Goal: Task Accomplishment & Management: Complete application form

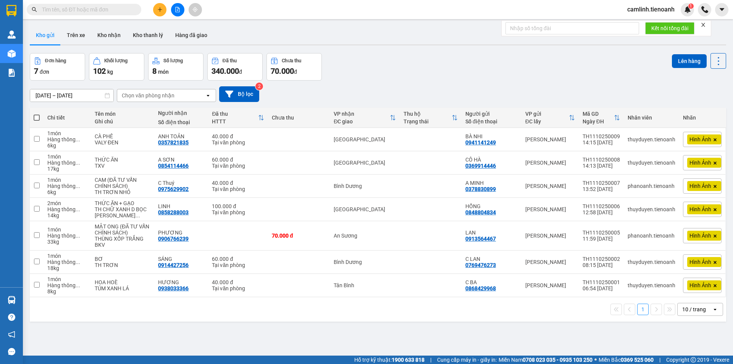
click at [705, 22] on div at bounding box center [703, 25] width 5 height 6
click at [705, 24] on icon "close" at bounding box center [703, 24] width 5 height 5
click at [119, 43] on button "Kho nhận" at bounding box center [109, 35] width 36 height 18
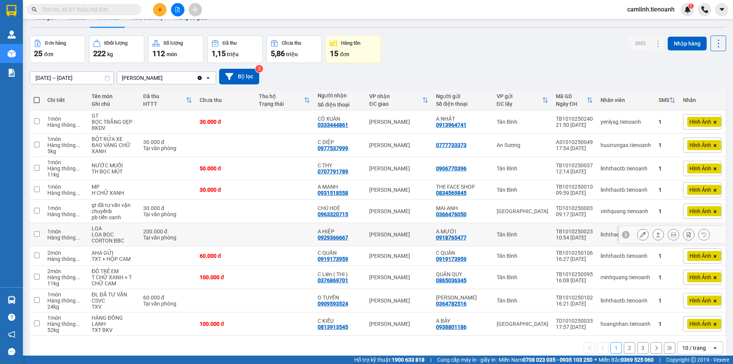
scroll to position [35, 0]
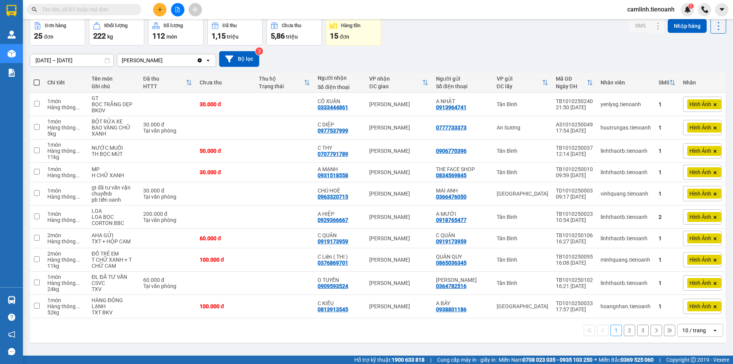
click at [688, 334] on div "10 / trang" at bounding box center [695, 330] width 34 height 12
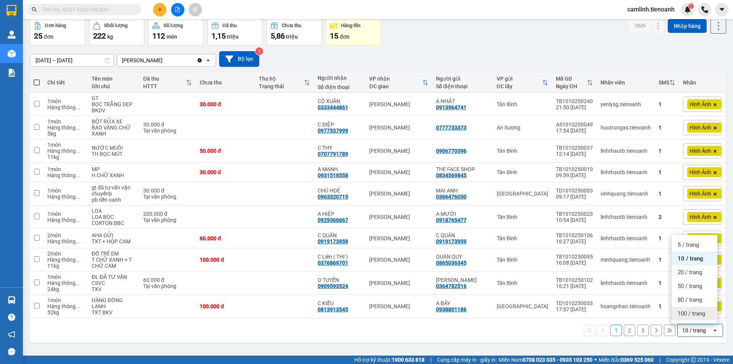
click at [691, 314] on span "100 / trang" at bounding box center [691, 314] width 27 height 8
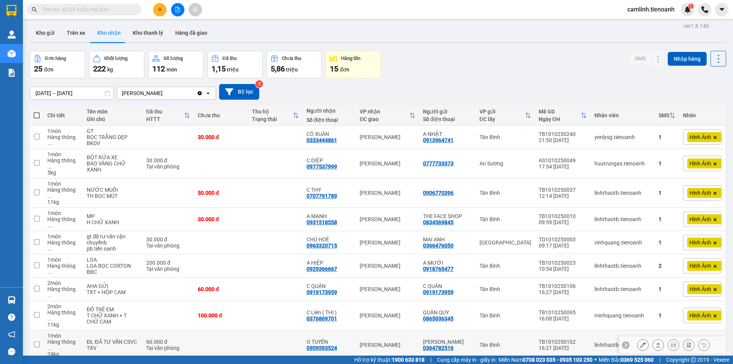
scroll to position [0, 0]
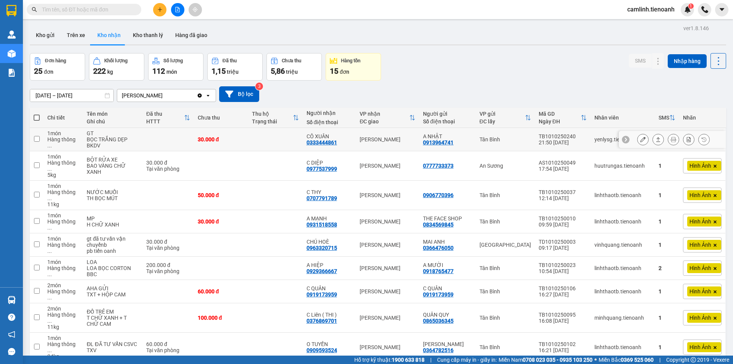
click at [641, 143] on button at bounding box center [643, 139] width 11 height 13
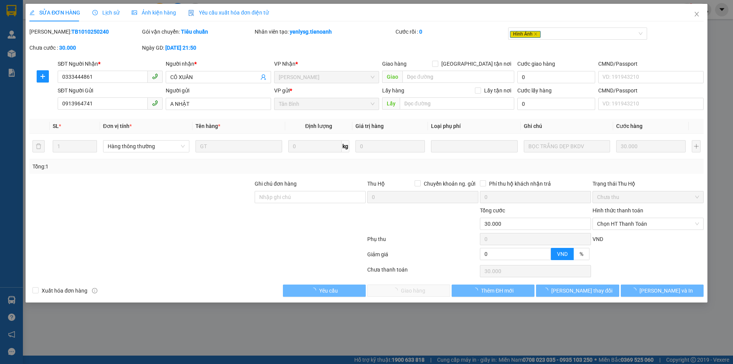
type input "0333444861"
type input "CÔ XUÂN"
type input "0913964741"
type input "A NHẬT"
type input "0"
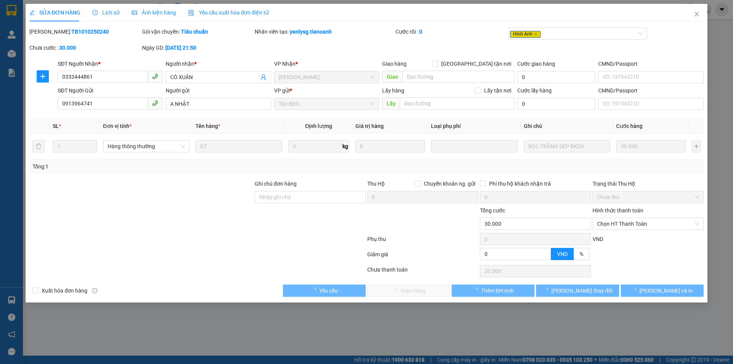
type input "30.000"
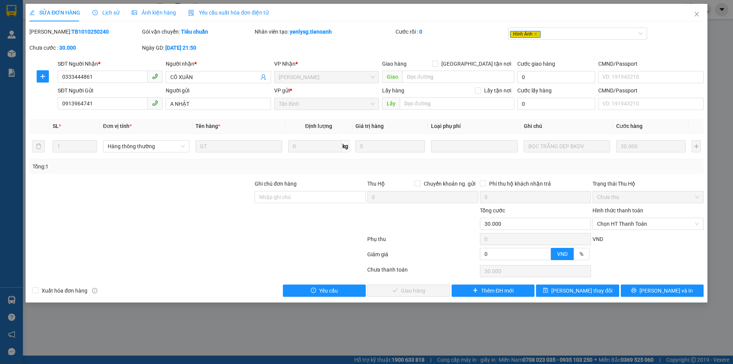
click at [159, 12] on span "Ảnh kiện hàng" at bounding box center [154, 13] width 44 height 6
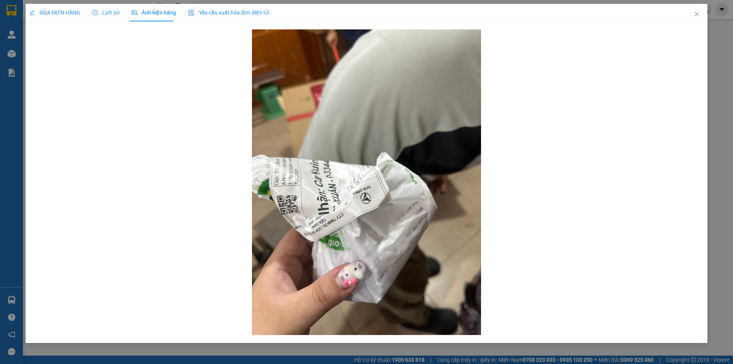
click at [114, 12] on span "Lịch sử" at bounding box center [105, 13] width 27 height 6
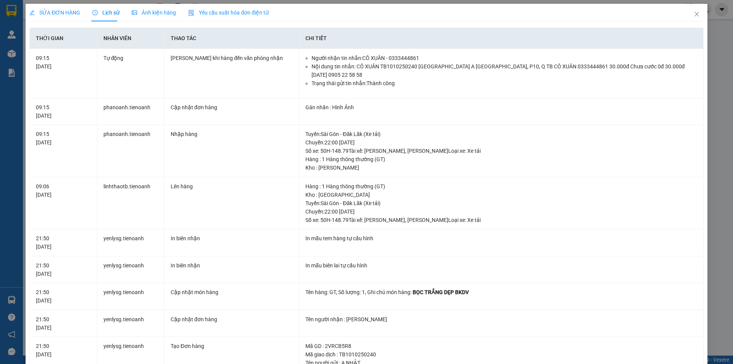
click at [173, 12] on span "Ảnh kiện hàng" at bounding box center [154, 13] width 44 height 6
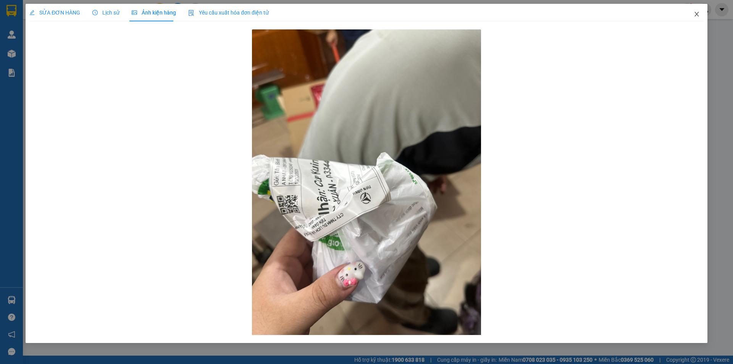
click at [699, 15] on icon "close" at bounding box center [697, 14] width 6 height 6
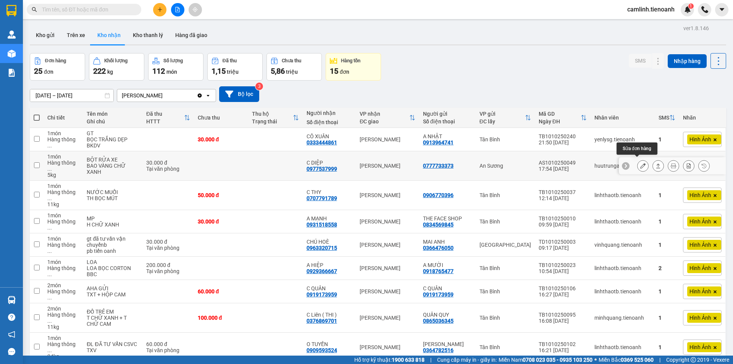
click at [640, 163] on icon at bounding box center [642, 165] width 5 height 5
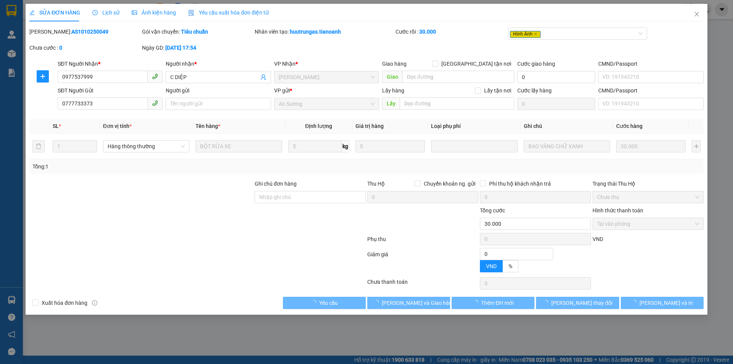
type input "0977537999"
type input "C DIỆP"
type input "0777733373"
type input "0"
type input "30.000"
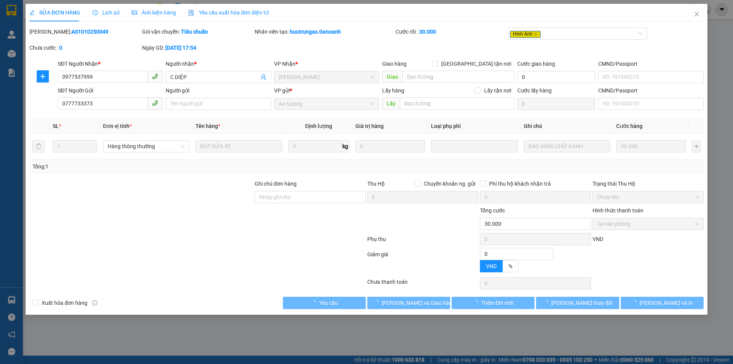
click at [168, 12] on span "Ảnh kiện hàng" at bounding box center [154, 13] width 44 height 6
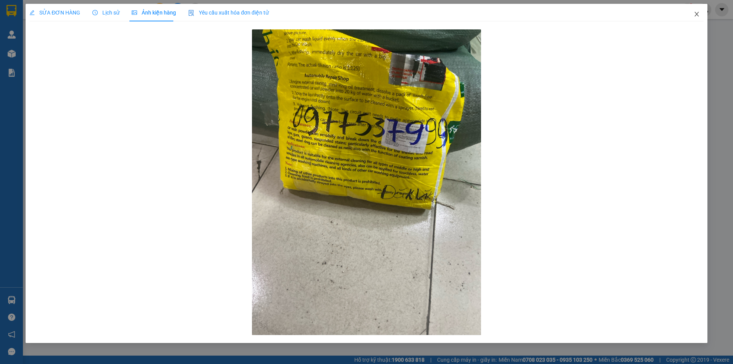
click at [698, 13] on icon "close" at bounding box center [697, 14] width 6 height 6
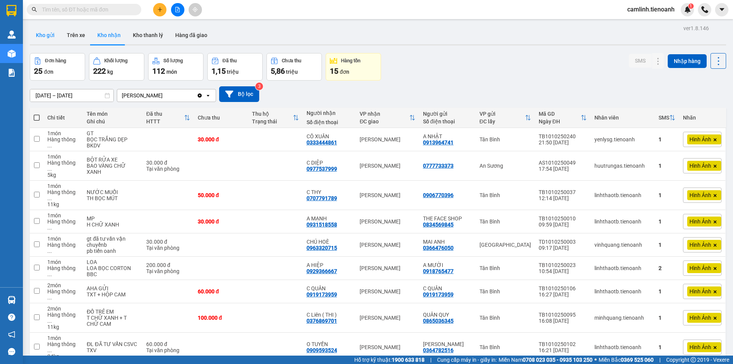
drag, startPoint x: 55, startPoint y: 38, endPoint x: 58, endPoint y: 35, distance: 4.1
click at [55, 42] on button "Kho gửi" at bounding box center [45, 35] width 31 height 18
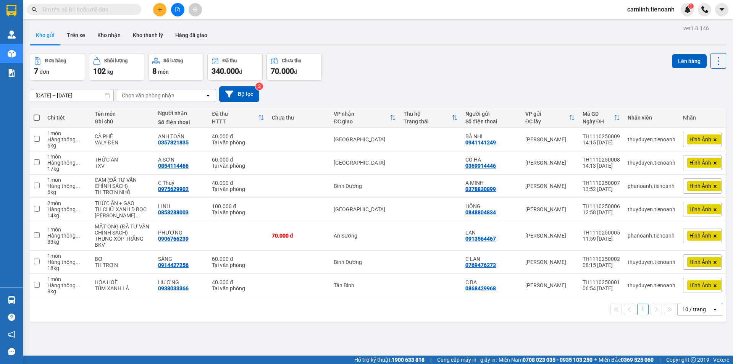
click at [687, 305] on div "10 / trang" at bounding box center [694, 309] width 24 height 8
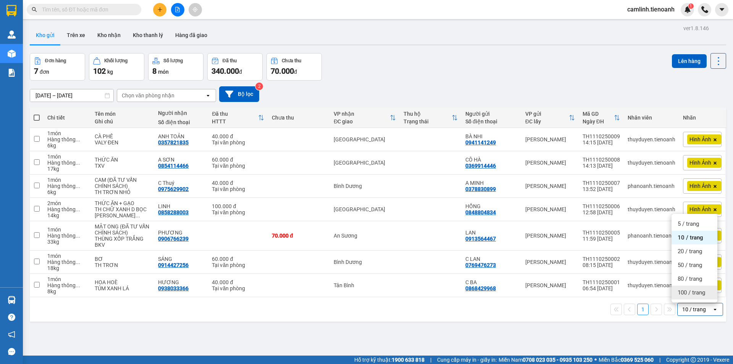
click at [687, 296] on span "100 / trang" at bounding box center [691, 293] width 27 height 8
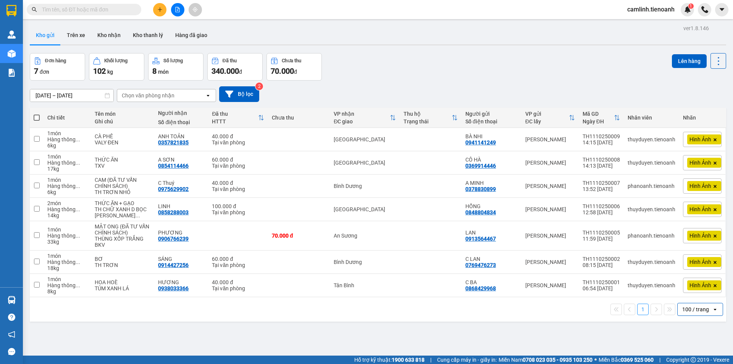
click at [126, 10] on input "text" at bounding box center [87, 9] width 90 height 8
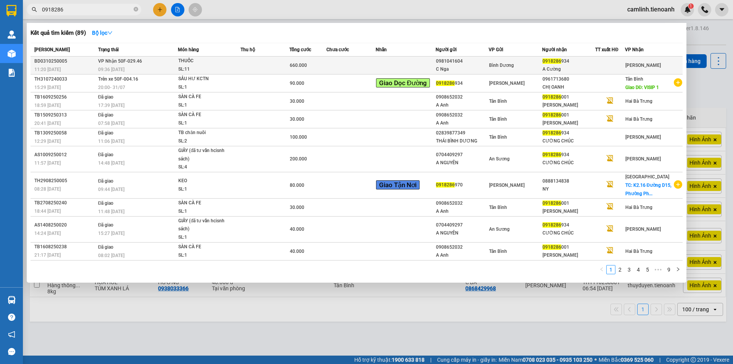
type input "0918286"
click at [303, 65] on span "660.000" at bounding box center [298, 65] width 17 height 5
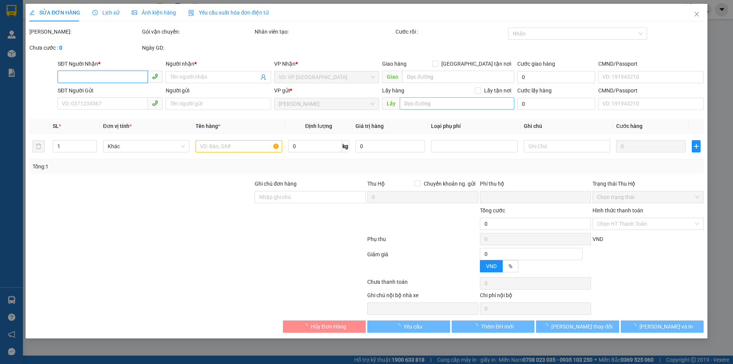
type input "0918286934"
type input "A Cường"
type input "0981041604"
type input "C Nga"
type input "0"
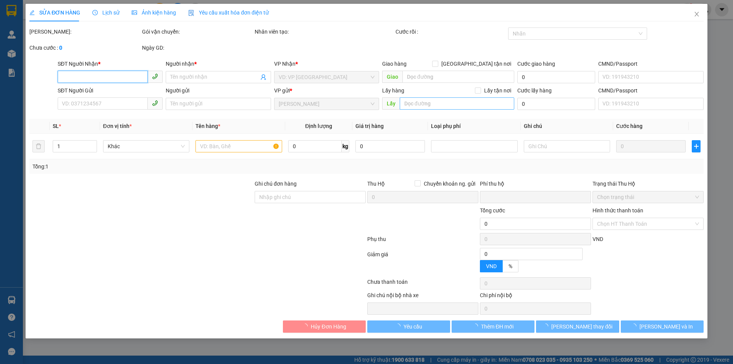
type input "660.000"
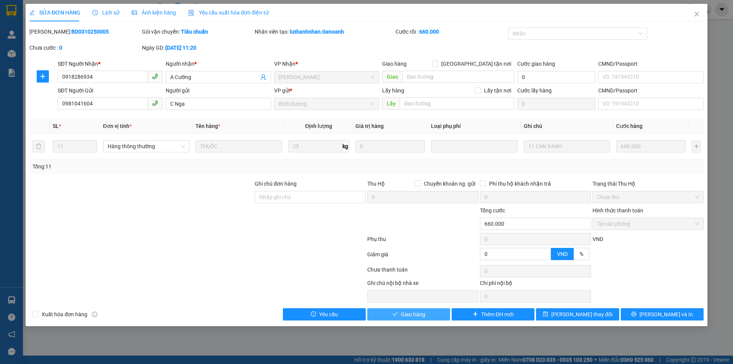
click at [429, 312] on button "Giao hàng" at bounding box center [408, 314] width 83 height 12
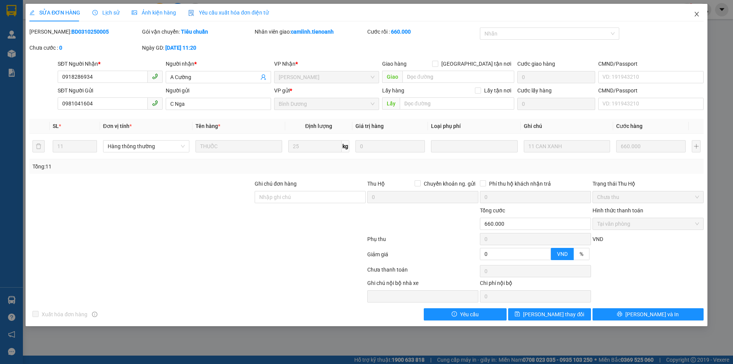
click at [694, 14] on icon "close" at bounding box center [697, 14] width 6 height 6
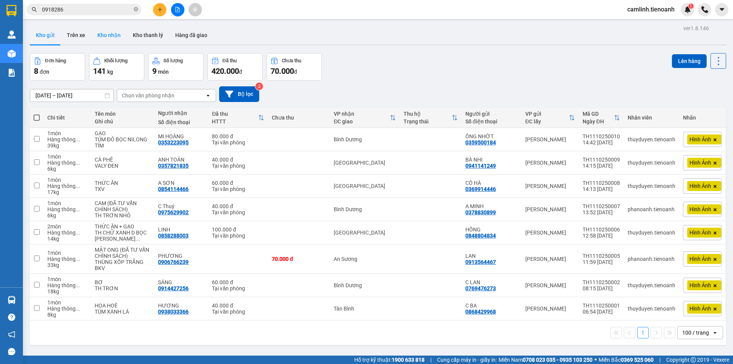
click at [116, 38] on button "Kho nhận" at bounding box center [109, 35] width 36 height 18
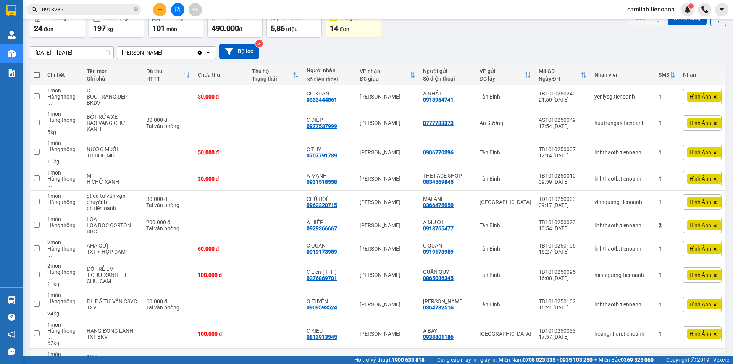
scroll to position [62, 0]
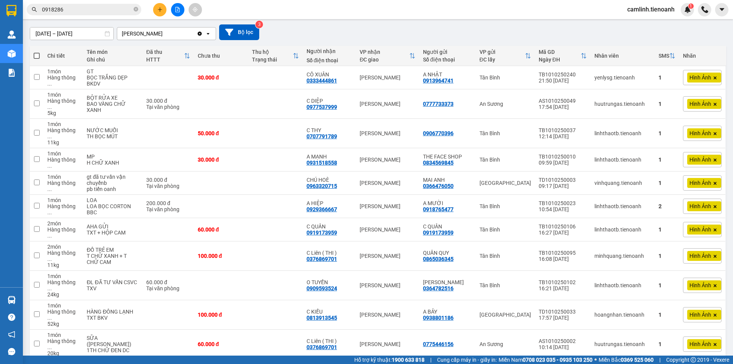
click at [154, 9] on button at bounding box center [159, 9] width 13 height 13
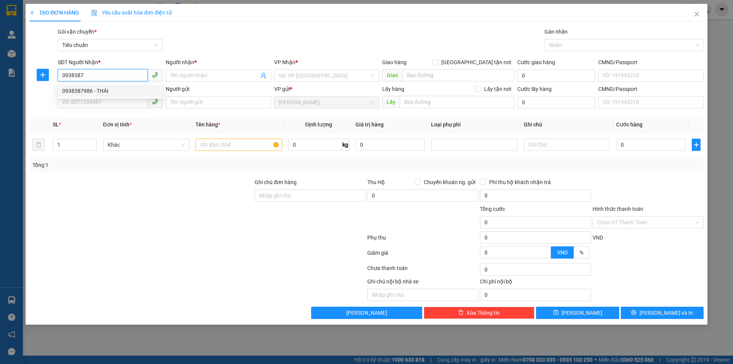
drag, startPoint x: 144, startPoint y: 94, endPoint x: 164, endPoint y: 82, distance: 23.0
click at [144, 94] on div "0938387986 - THÁI" at bounding box center [110, 91] width 96 height 8
type input "0938387986"
type input "THÁI"
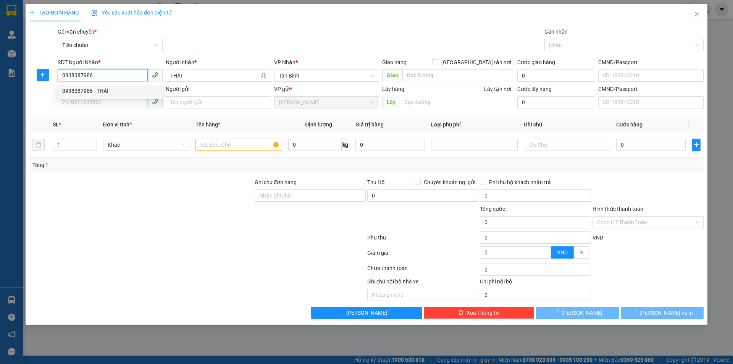
type input "30.000"
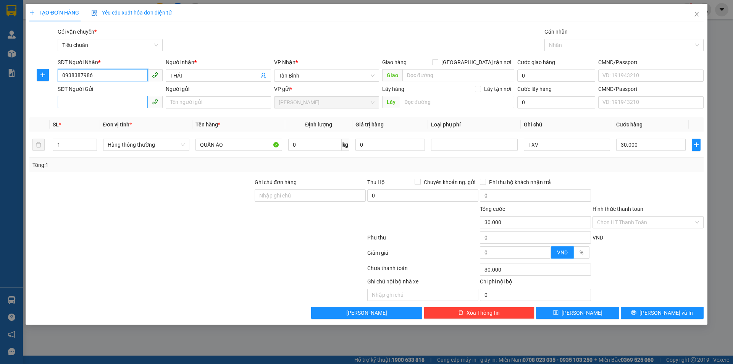
type input "0938387986"
click at [110, 104] on input "SĐT Người Gửi" at bounding box center [103, 102] width 90 height 12
click at [109, 120] on div "0919173959 - C QUÂN" at bounding box center [110, 117] width 96 height 8
type input "0919173959"
type input "C QUÂN"
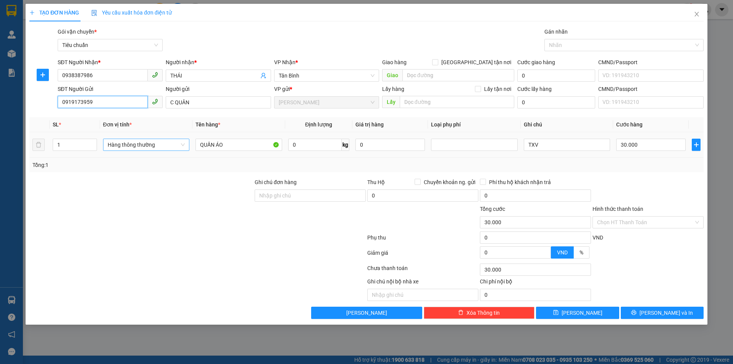
click at [126, 145] on span "Hàng thông thường" at bounding box center [146, 144] width 77 height 11
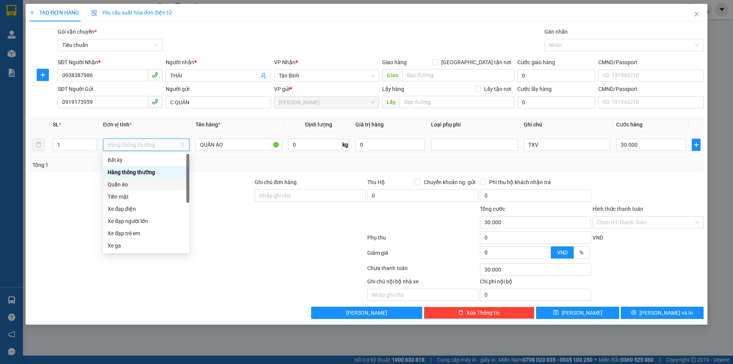
click at [120, 185] on div "Quần áo" at bounding box center [146, 184] width 77 height 8
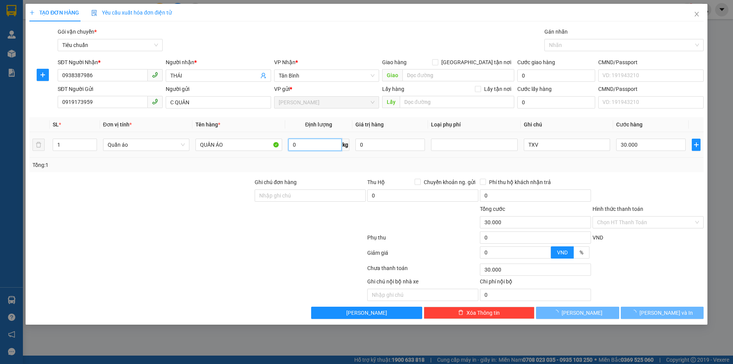
click at [328, 145] on input "0" at bounding box center [314, 145] width 53 height 12
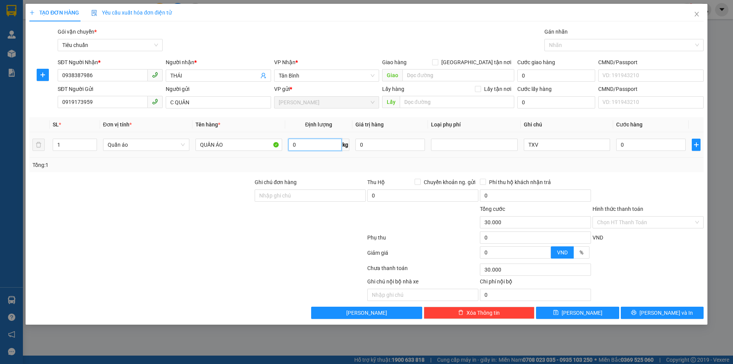
type input "0"
type input "2"
drag, startPoint x: 560, startPoint y: 140, endPoint x: 491, endPoint y: 153, distance: 70.2
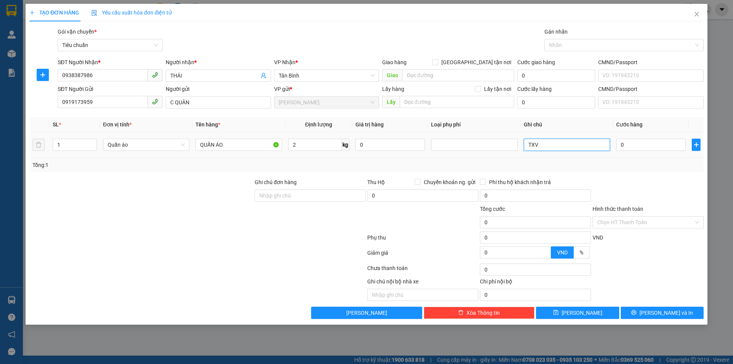
click at [490, 153] on tr "1 Quần áo QUẦN ÁO 2 kg 0 TXV 0" at bounding box center [366, 145] width 674 height 26
type input "30.000"
type input "t"
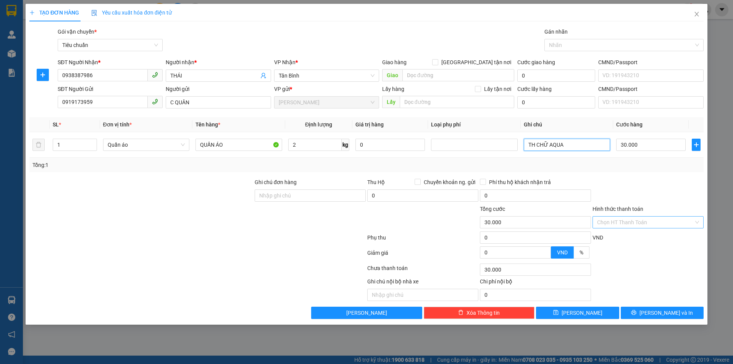
type input "TH CHỮ AQUA"
click at [608, 220] on input "Hình thức thanh toán" at bounding box center [645, 221] width 97 height 11
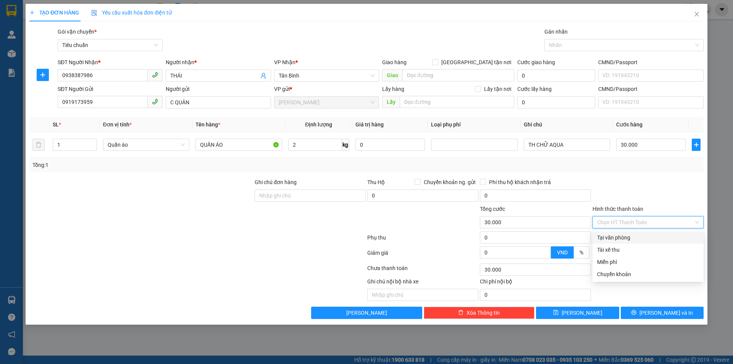
drag, startPoint x: 608, startPoint y: 235, endPoint x: 610, endPoint y: 245, distance: 9.7
click at [608, 236] on div "Tại văn phòng" at bounding box center [648, 237] width 102 height 8
type input "0"
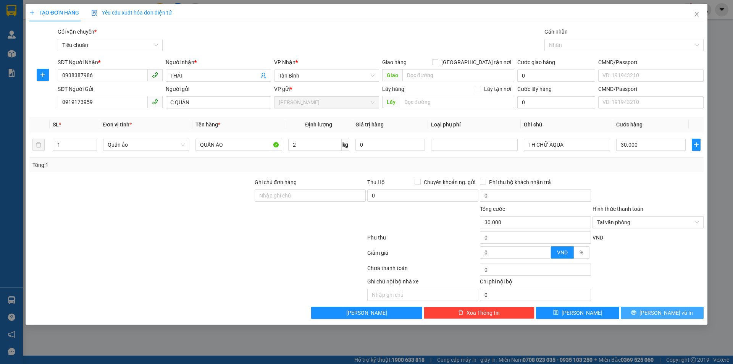
click at [642, 312] on button "[PERSON_NAME] và In" at bounding box center [662, 313] width 83 height 12
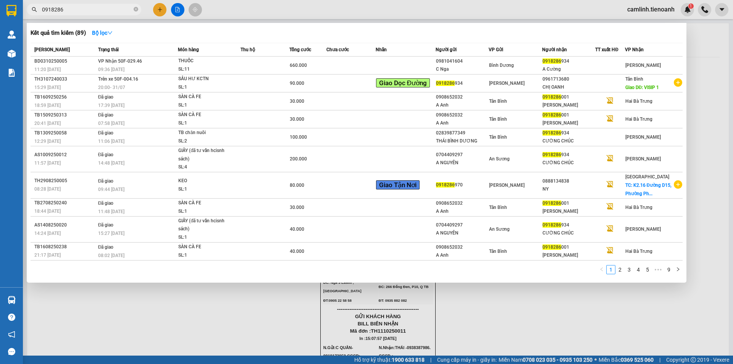
click at [72, 7] on input "0918286" at bounding box center [87, 9] width 90 height 8
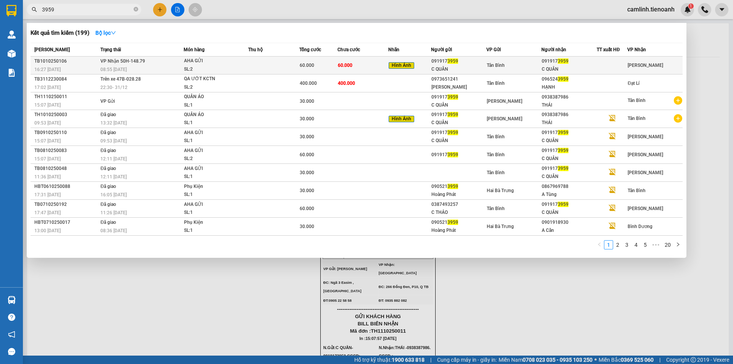
type input "3959"
click at [362, 64] on td "60.000" at bounding box center [363, 66] width 51 height 18
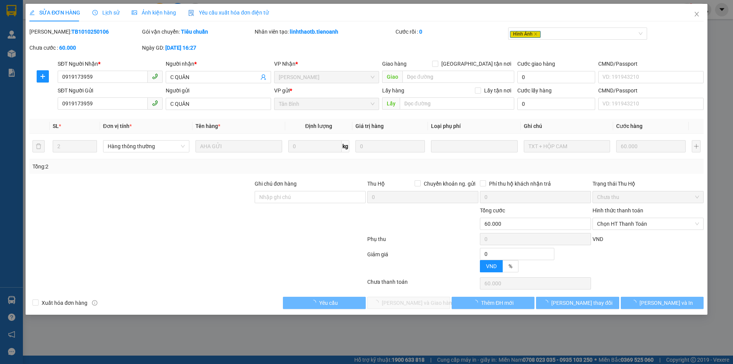
type input "0919173959"
type input "C QUÂN"
type input "0919173959"
type input "C QUÂN"
type input "0"
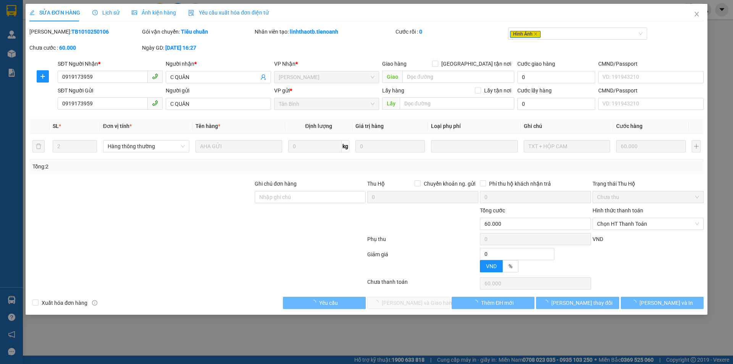
type input "60.000"
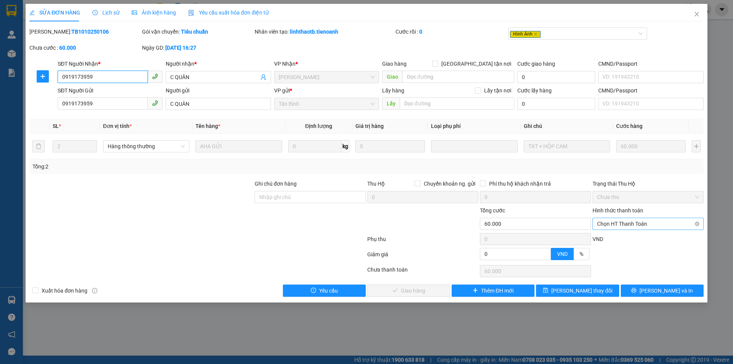
click at [620, 224] on span "Chọn HT Thanh Toán" at bounding box center [648, 223] width 102 height 11
click at [622, 239] on div "Tại văn phòng" at bounding box center [648, 239] width 102 height 8
type input "0"
click at [441, 291] on button "[PERSON_NAME] và Giao hàng" at bounding box center [408, 290] width 83 height 12
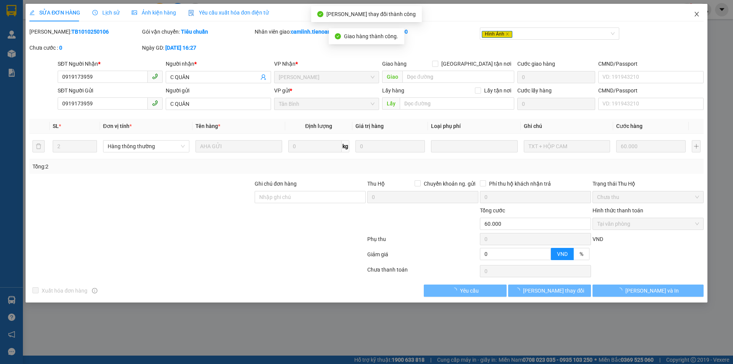
click at [694, 11] on span "Close" at bounding box center [696, 14] width 21 height 21
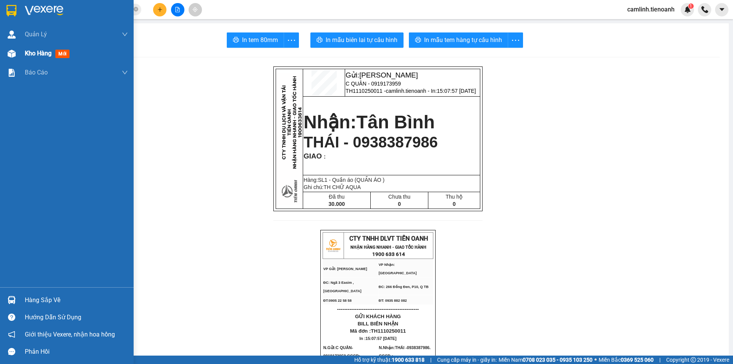
click at [8, 57] on img at bounding box center [12, 54] width 8 height 8
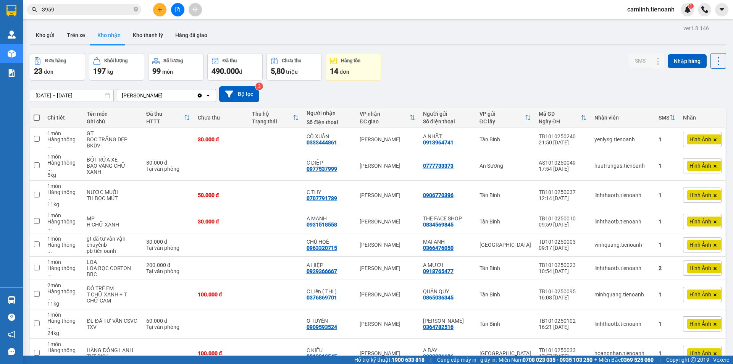
click at [98, 16] on div "Kết quả tìm kiếm ( 199 ) Bộ lọc Mã ĐH Trạng thái Món hàng Thu hộ Tổng cước Chưa…" at bounding box center [74, 9] width 149 height 13
click at [97, 12] on input "3959" at bounding box center [87, 9] width 90 height 8
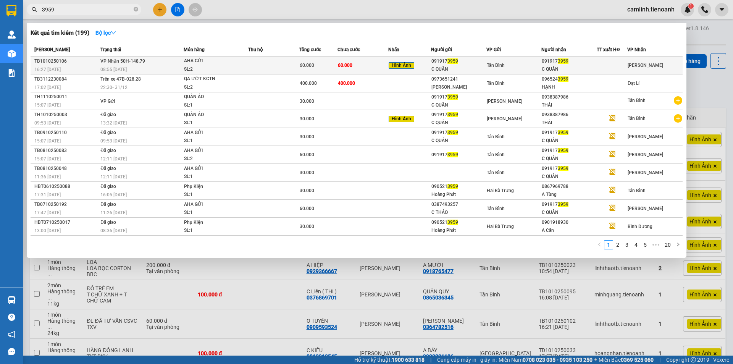
click at [251, 66] on td at bounding box center [273, 66] width 51 height 18
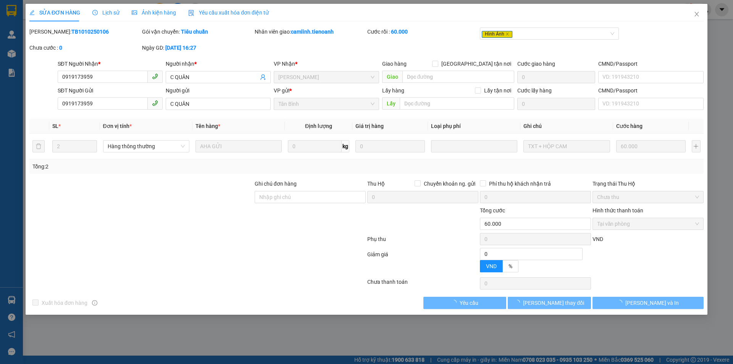
type input "0919173959"
type input "C QUÂN"
type input "0919173959"
type input "C QUÂN"
type input "0"
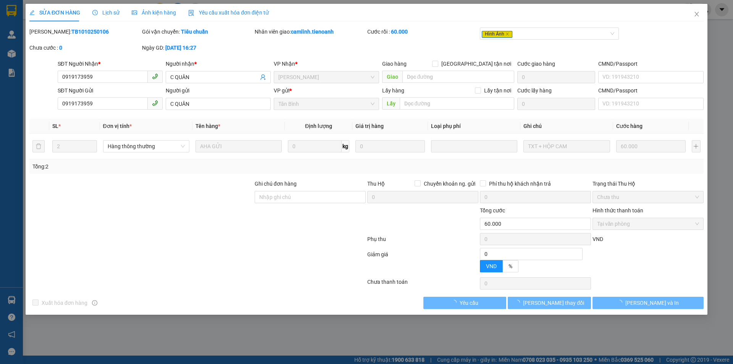
type input "60.000"
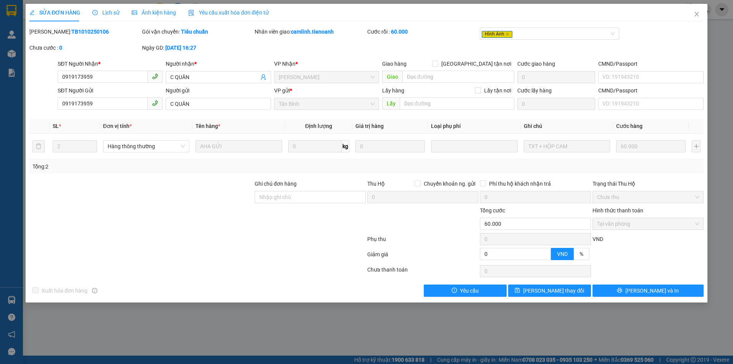
click at [139, 10] on span "Ảnh kiện hàng" at bounding box center [154, 13] width 44 height 6
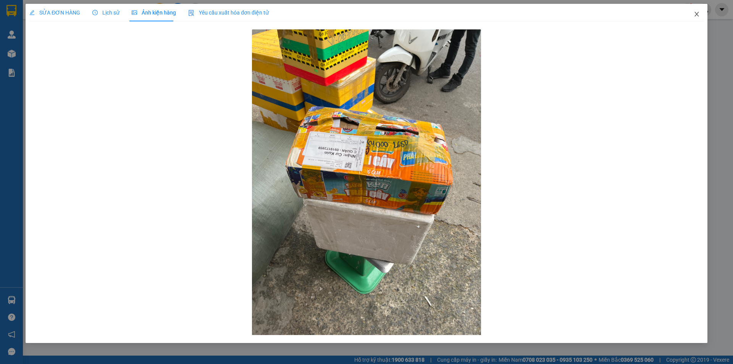
click at [698, 13] on icon "close" at bounding box center [697, 14] width 6 height 6
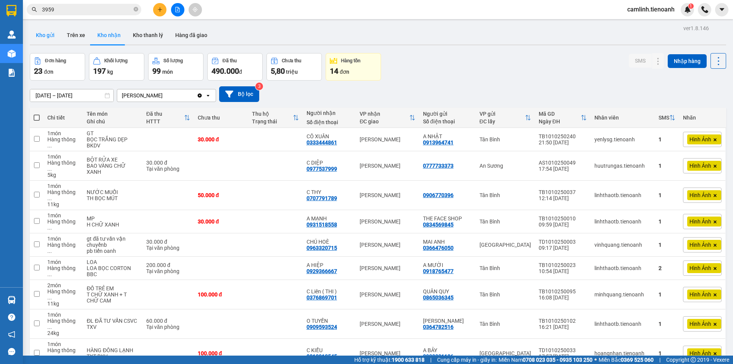
click at [54, 36] on button "Kho gửi" at bounding box center [45, 35] width 31 height 18
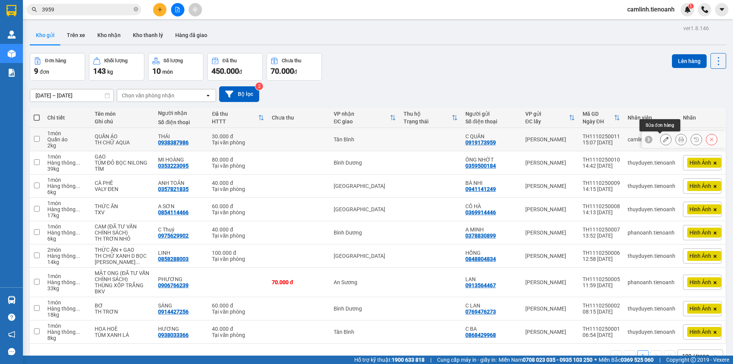
click at [663, 142] on button at bounding box center [666, 139] width 11 height 13
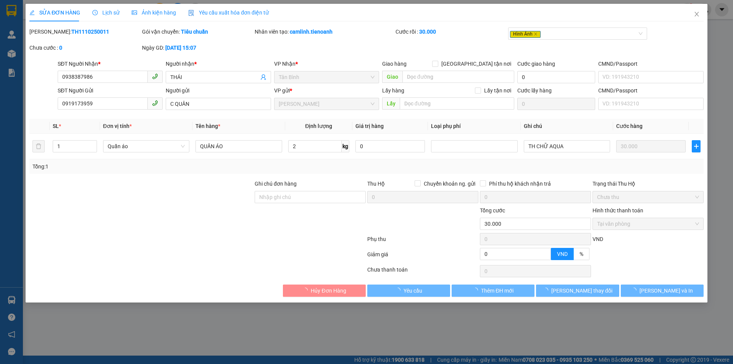
type input "0938387986"
type input "THÁI"
type input "0919173959"
type input "C QUÂN"
type input "0"
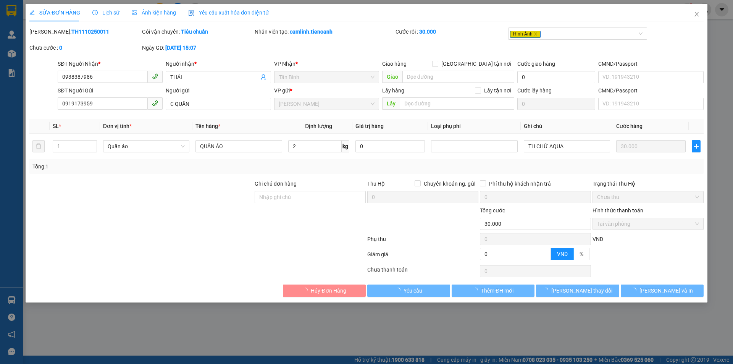
type input "30.000"
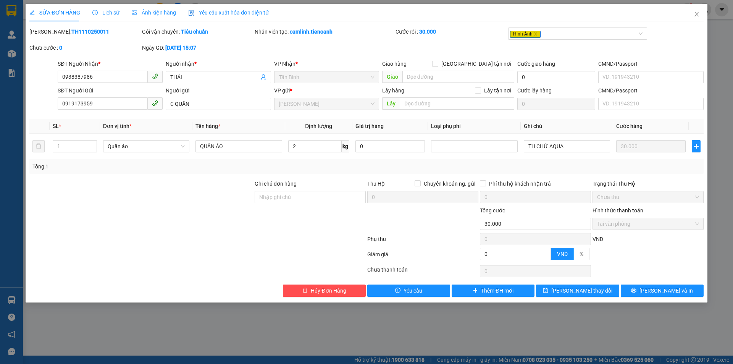
click at [145, 11] on span "Ảnh kiện hàng" at bounding box center [154, 13] width 44 height 6
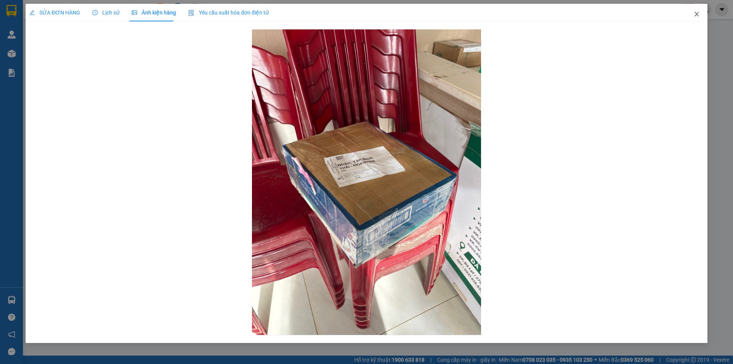
click at [694, 16] on icon "close" at bounding box center [697, 14] width 6 height 6
